Goal: Information Seeking & Learning: Learn about a topic

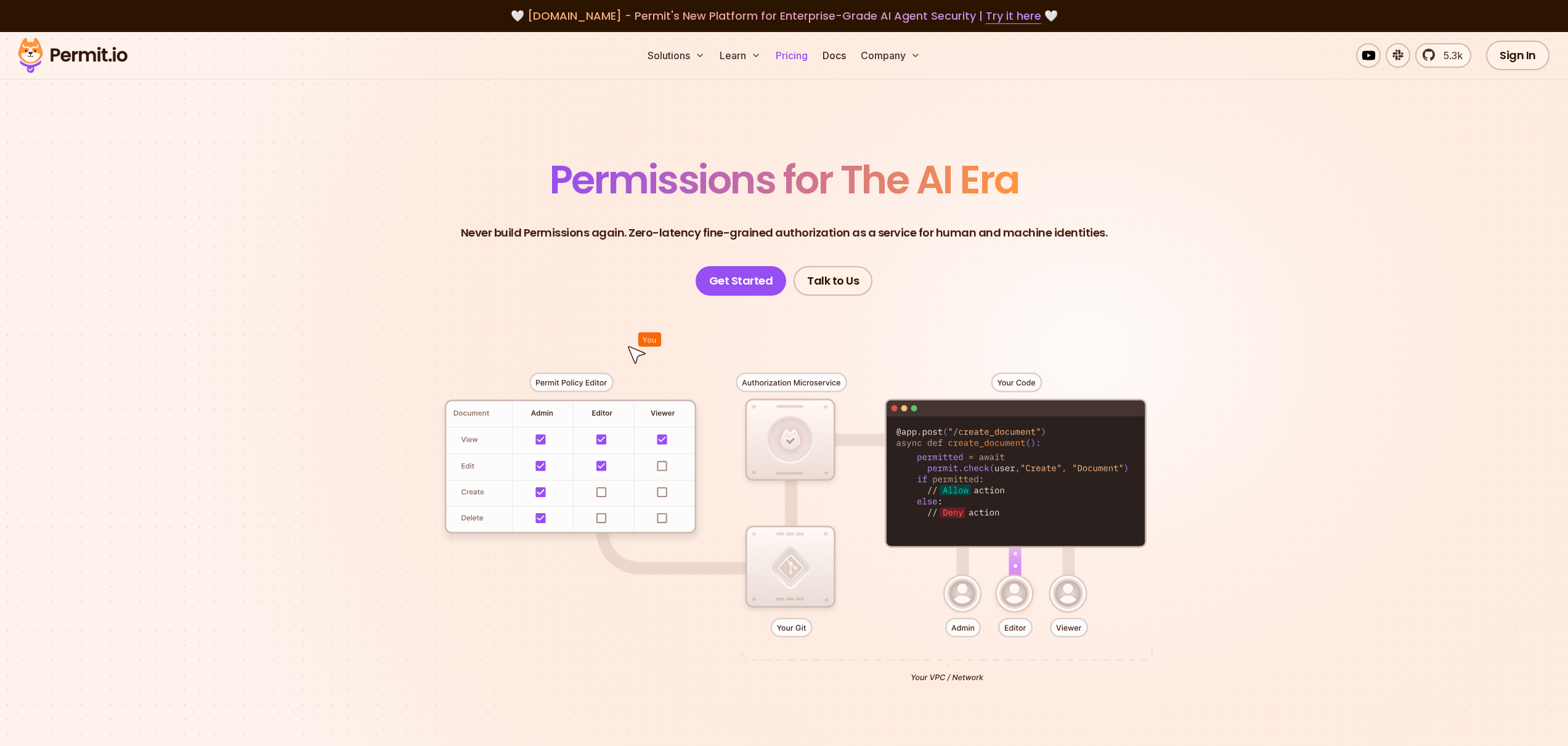
click at [798, 48] on link "Pricing" at bounding box center [792, 55] width 42 height 25
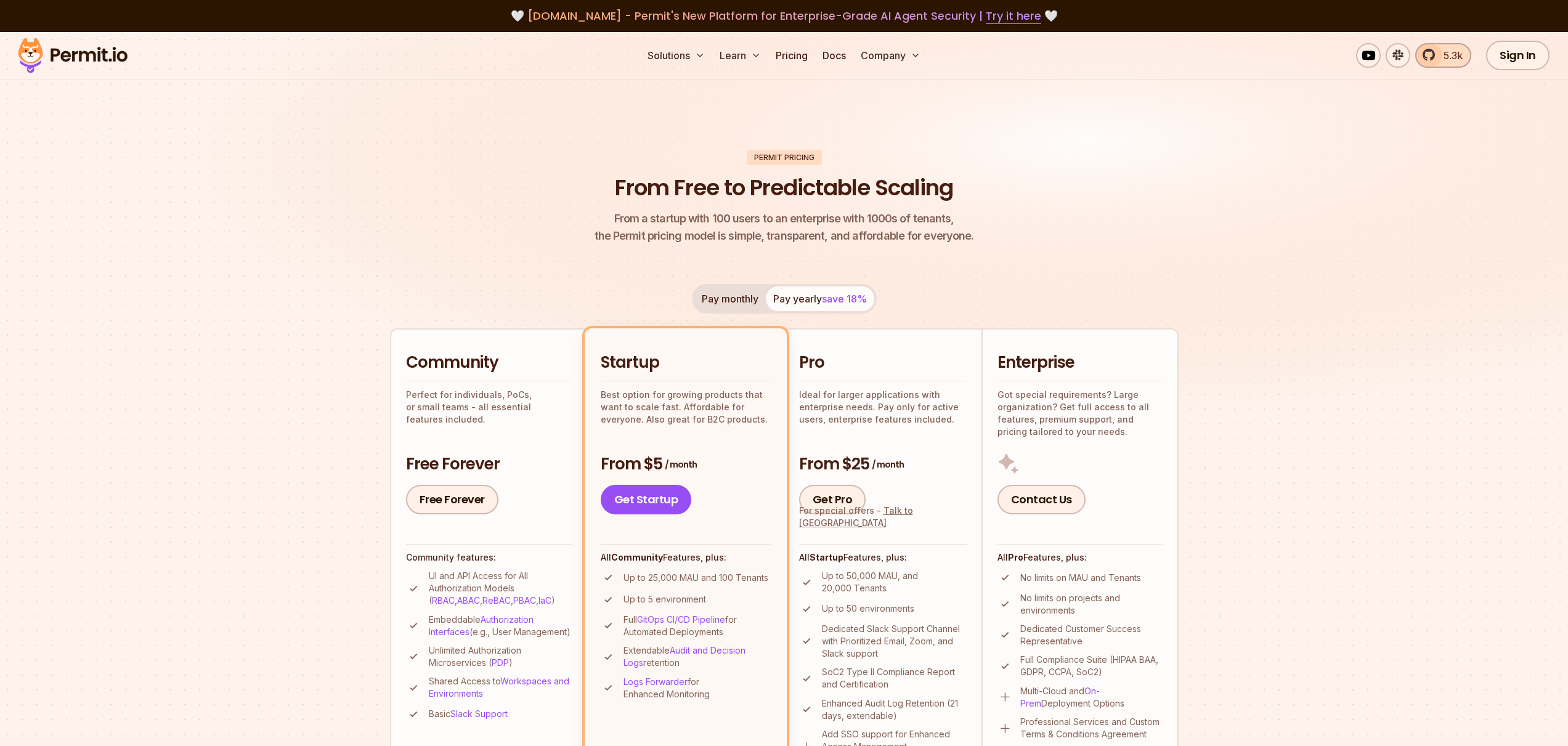
click at [1449, 59] on span "5.3k" at bounding box center [1449, 55] width 27 height 15
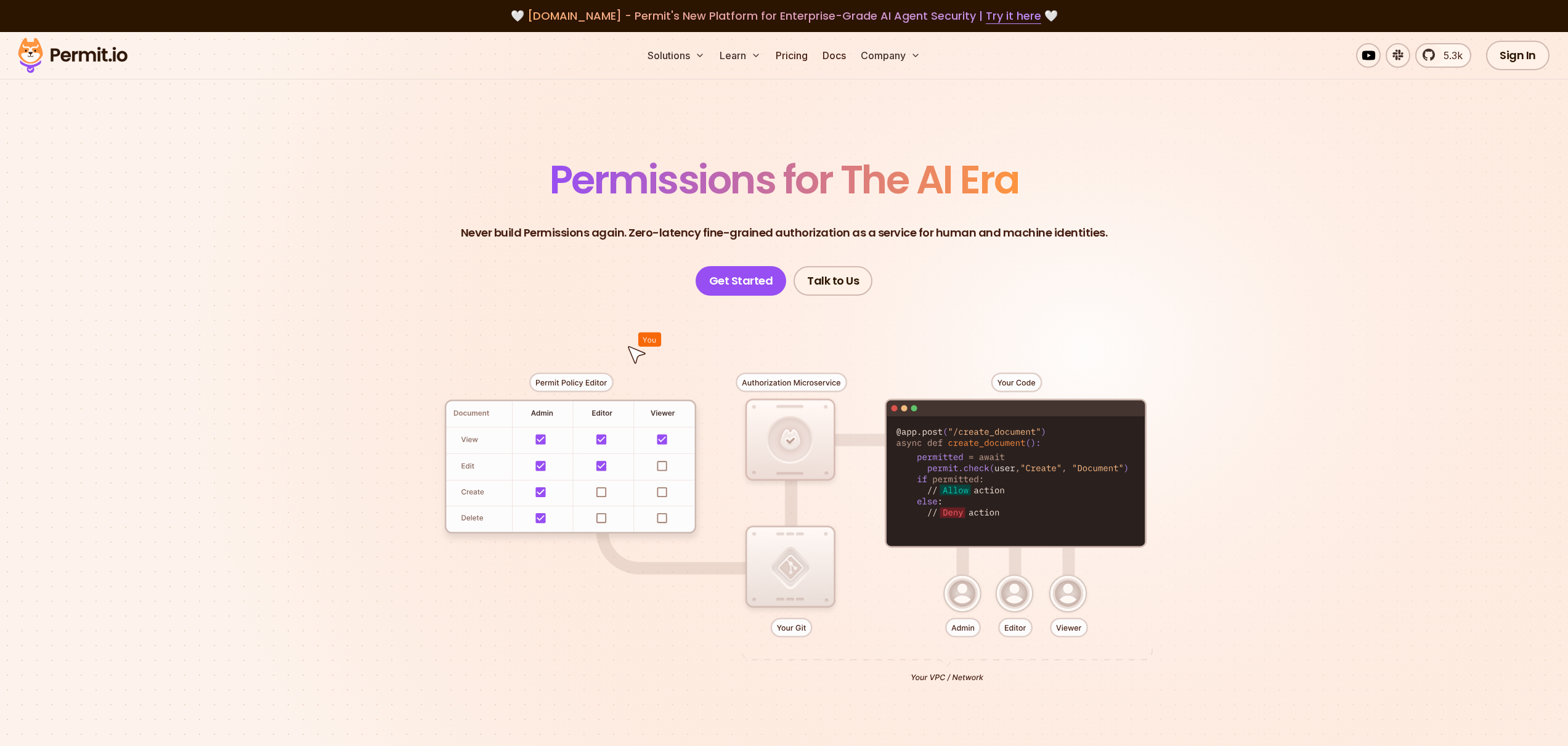
click at [789, 438] on div at bounding box center [785, 522] width 863 height 453
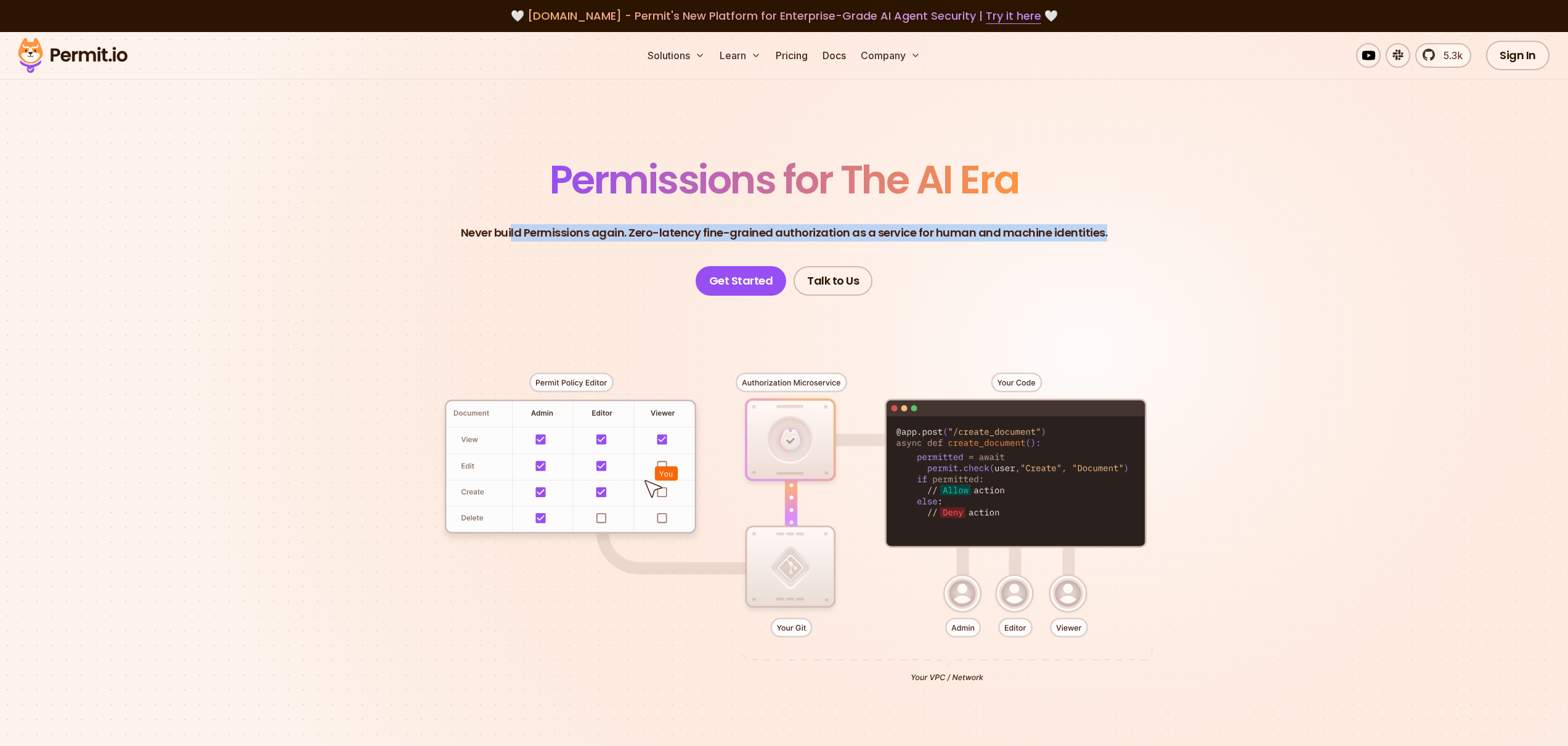
drag, startPoint x: 520, startPoint y: 234, endPoint x: 1118, endPoint y: 229, distance: 598.0
click at [1118, 229] on header "Permissions for The AI Era Never build Permissions again. Zero-latency fine-gra…" at bounding box center [785, 228] width 863 height 136
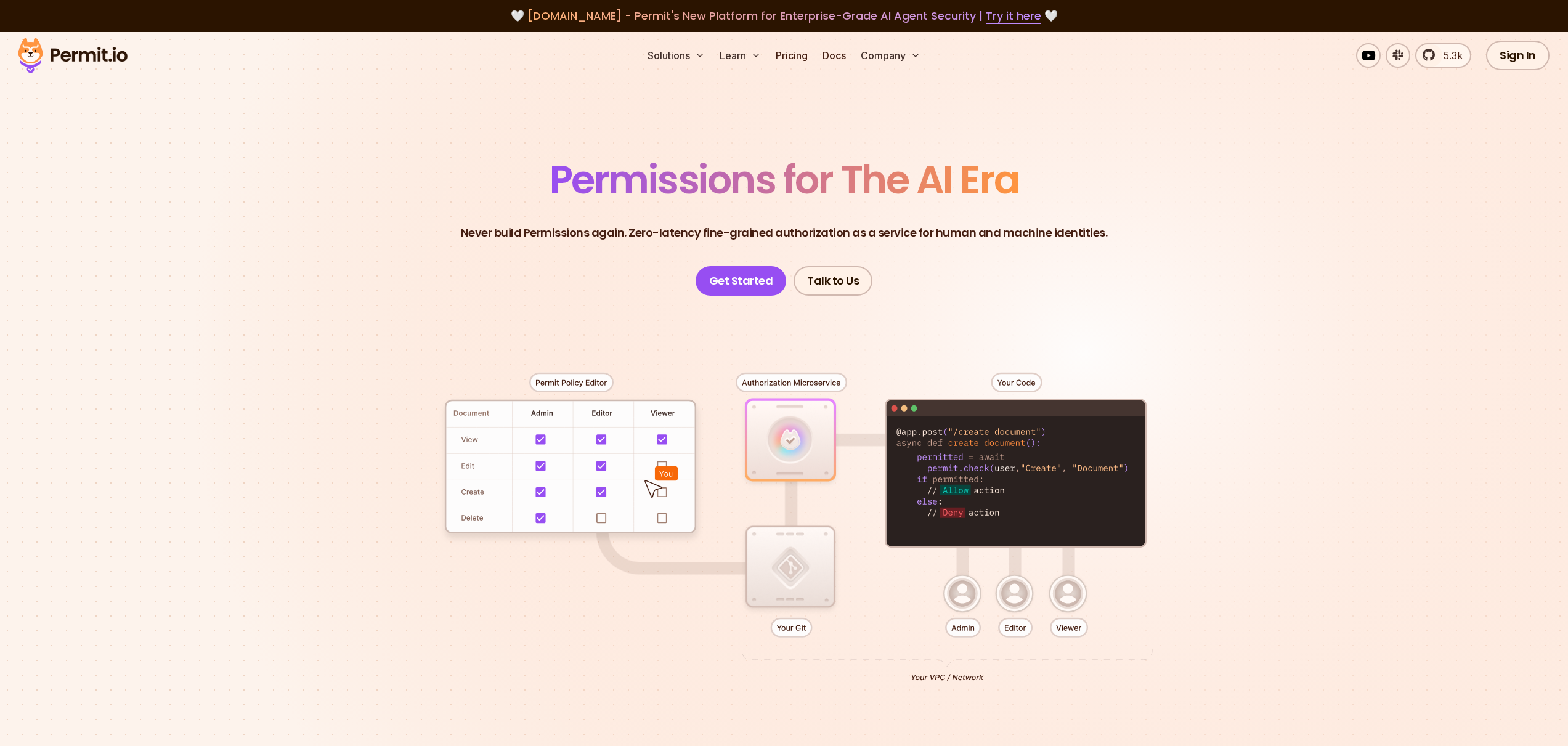
click at [671, 211] on header "Permissions for The AI Era Never build Permissions again. Zero-latency fine-gra…" at bounding box center [785, 228] width 863 height 136
drag, startPoint x: 514, startPoint y: 200, endPoint x: 1007, endPoint y: 223, distance: 493.5
click at [1007, 223] on header "Permissions for The AI Era Never build Permissions again. Zero-latency fine-gra…" at bounding box center [785, 228] width 863 height 136
click at [793, 54] on link "Pricing" at bounding box center [792, 55] width 42 height 25
